Goal: Task Accomplishment & Management: Manage account settings

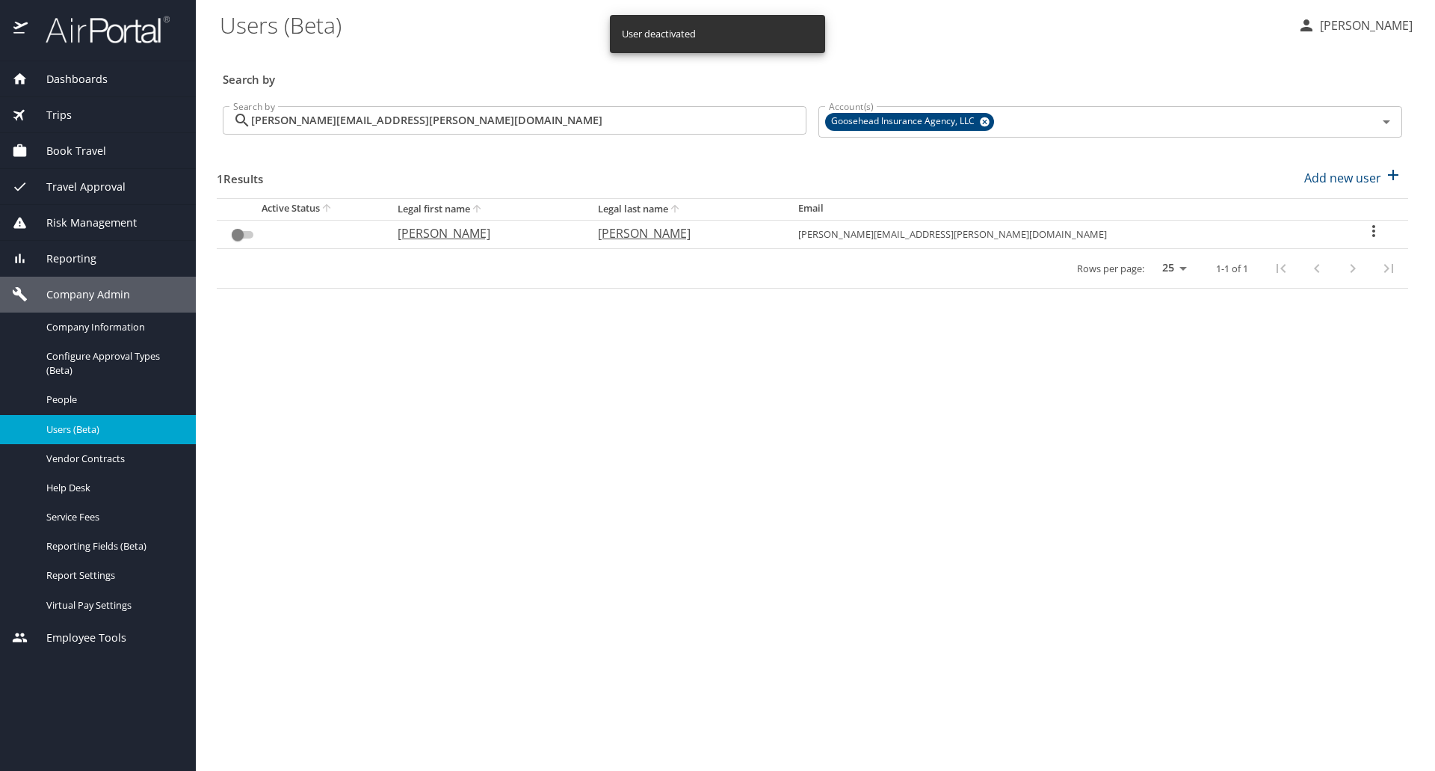
click at [753, 135] on div "Search by [PERSON_NAME][EMAIL_ADDRESS][PERSON_NAME][DOMAIN_NAME] Search by" at bounding box center [515, 122] width 596 height 56
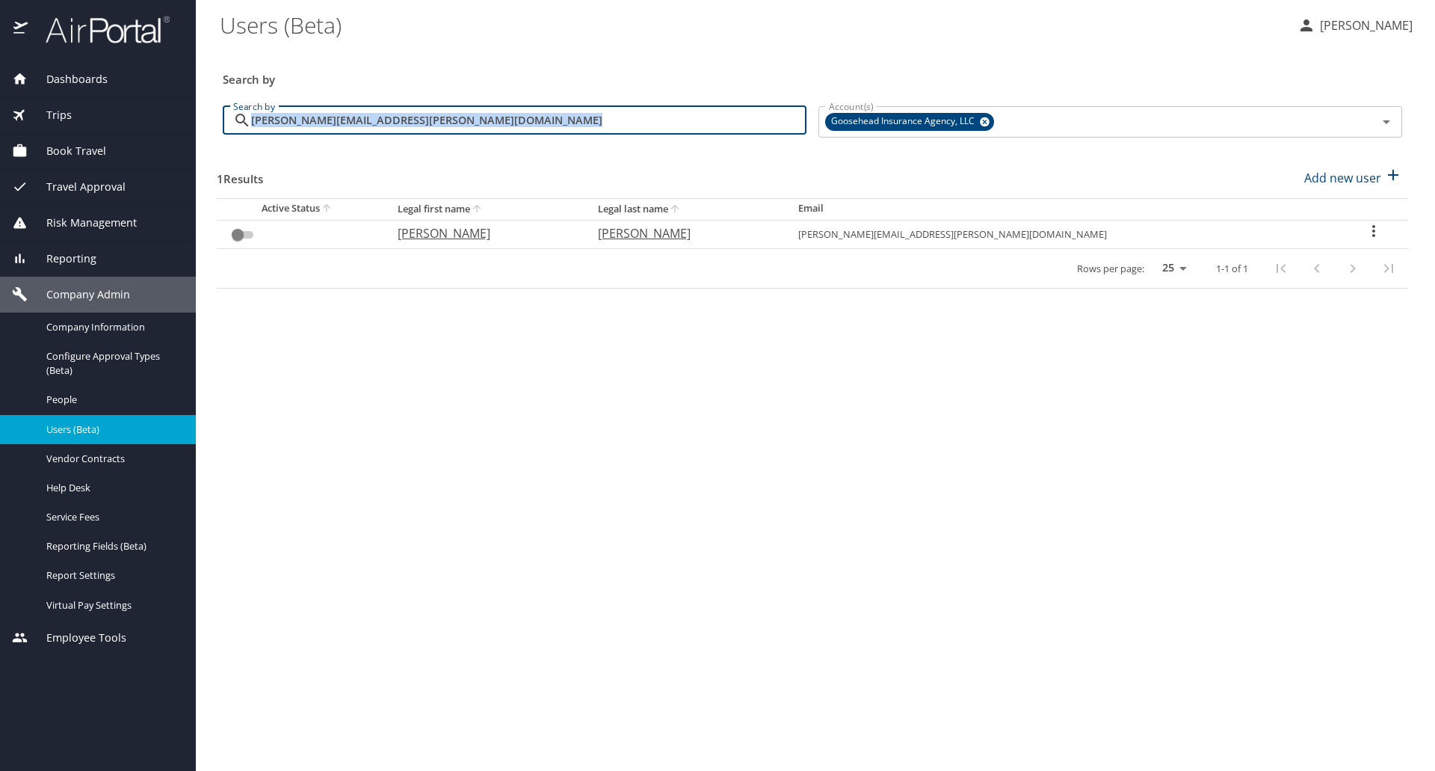
click at [745, 122] on input "[PERSON_NAME][EMAIL_ADDRESS][PERSON_NAME][DOMAIN_NAME]" at bounding box center [528, 120] width 555 height 28
paste input "terra.beckham"
type input "[EMAIL_ADDRESS][DOMAIN_NAME]"
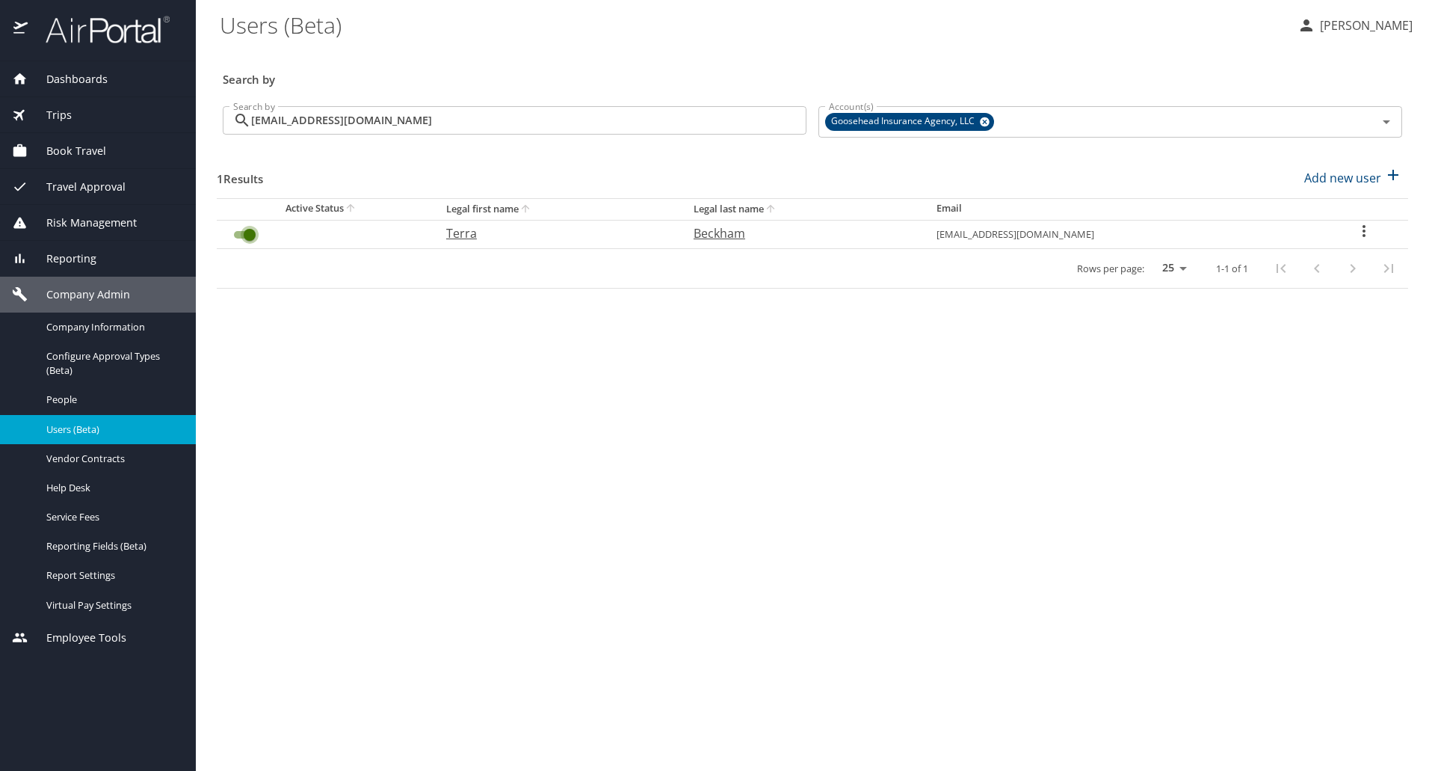
click at [248, 236] on input "User Search Table" at bounding box center [250, 235] width 54 height 18
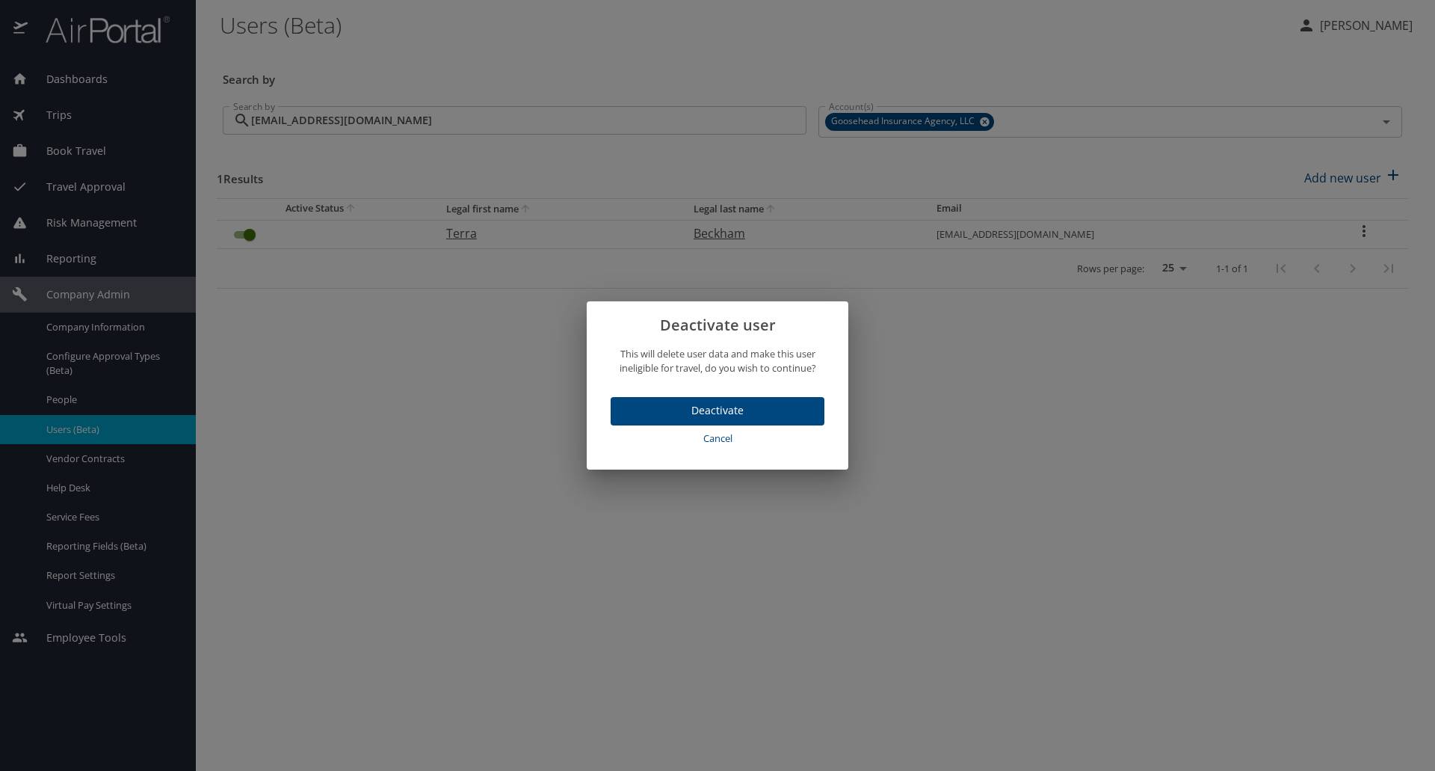
click at [653, 422] on button "Deactivate" at bounding box center [718, 411] width 214 height 29
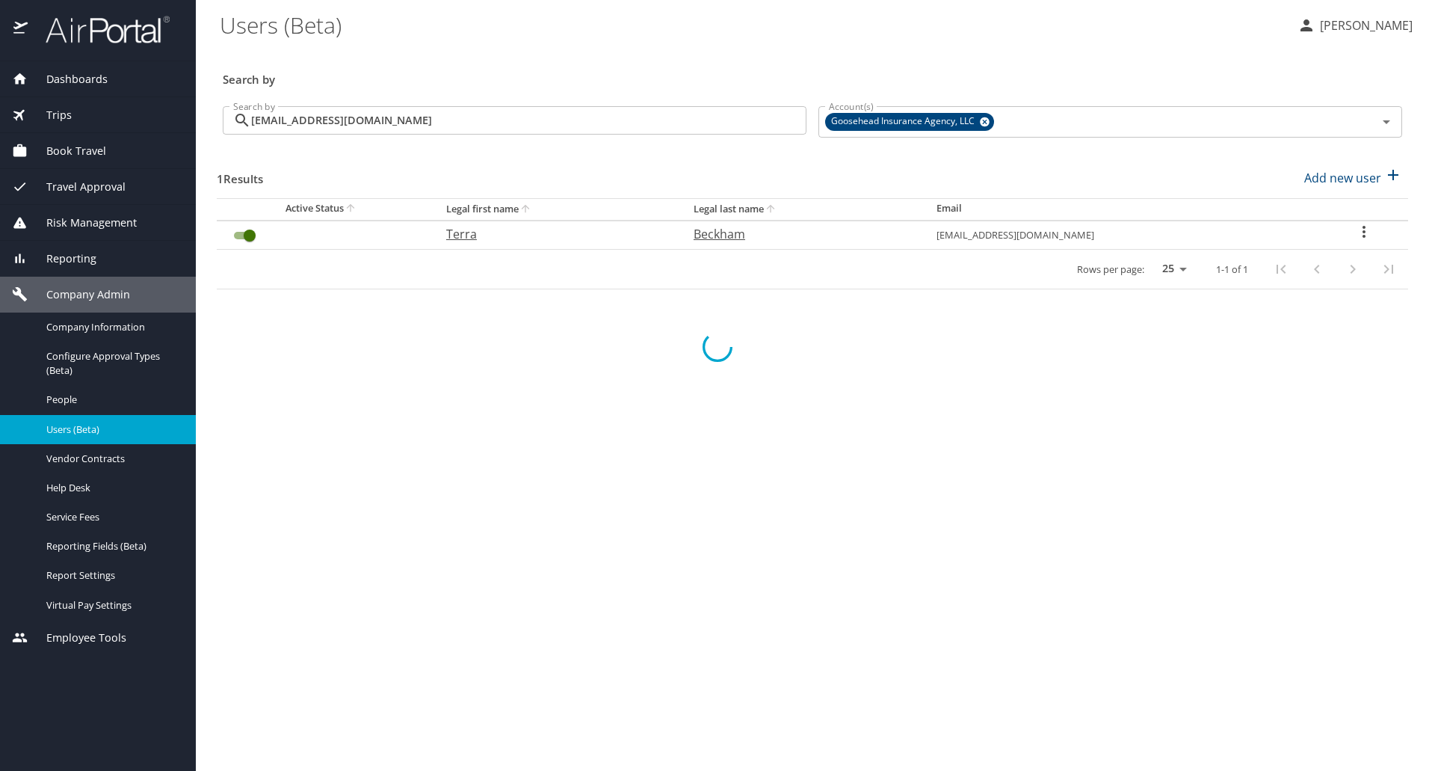
checkbox input "false"
click at [1357, 570] on main "Users (Beta) [PERSON_NAME] Search by Search by [EMAIL_ADDRESS][DOMAIN_NAME] Sea…" at bounding box center [815, 385] width 1239 height 771
